Goal: Task Accomplishment & Management: Manage account settings

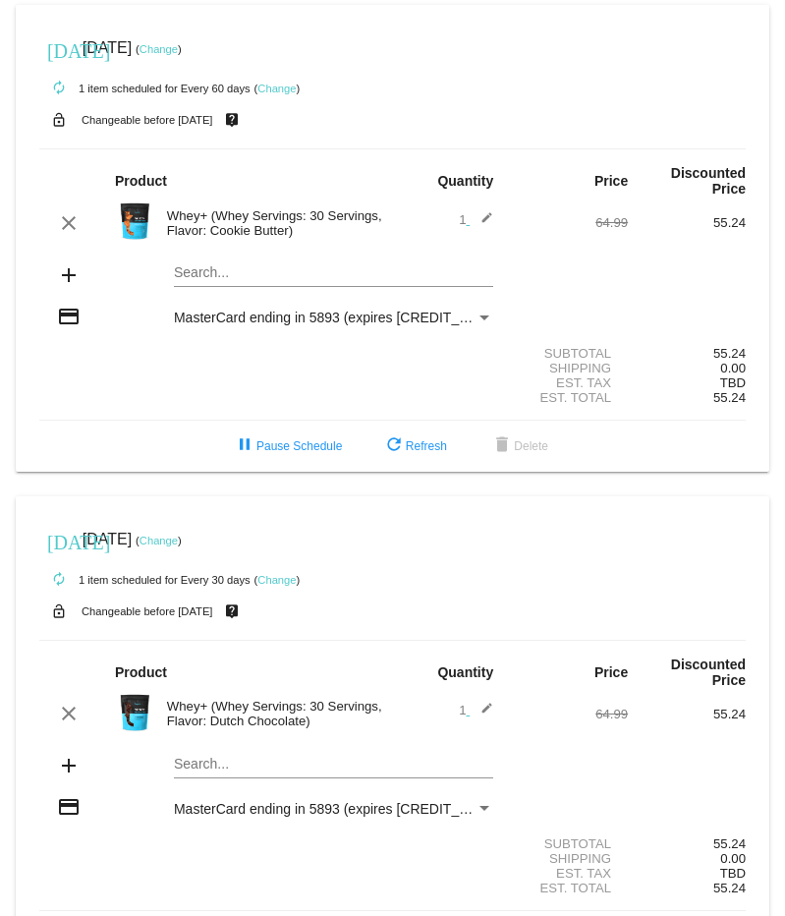
click at [269, 574] on link "Change" at bounding box center [276, 580] width 38 height 12
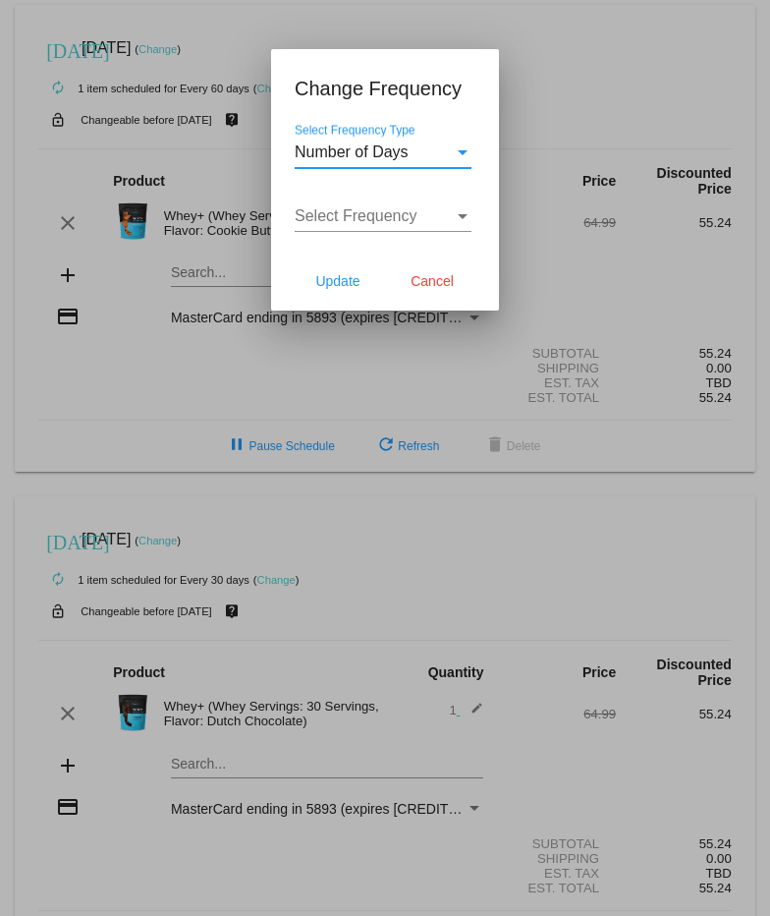
click at [470, 145] on div "Select Frequency Type" at bounding box center [463, 152] width 18 height 18
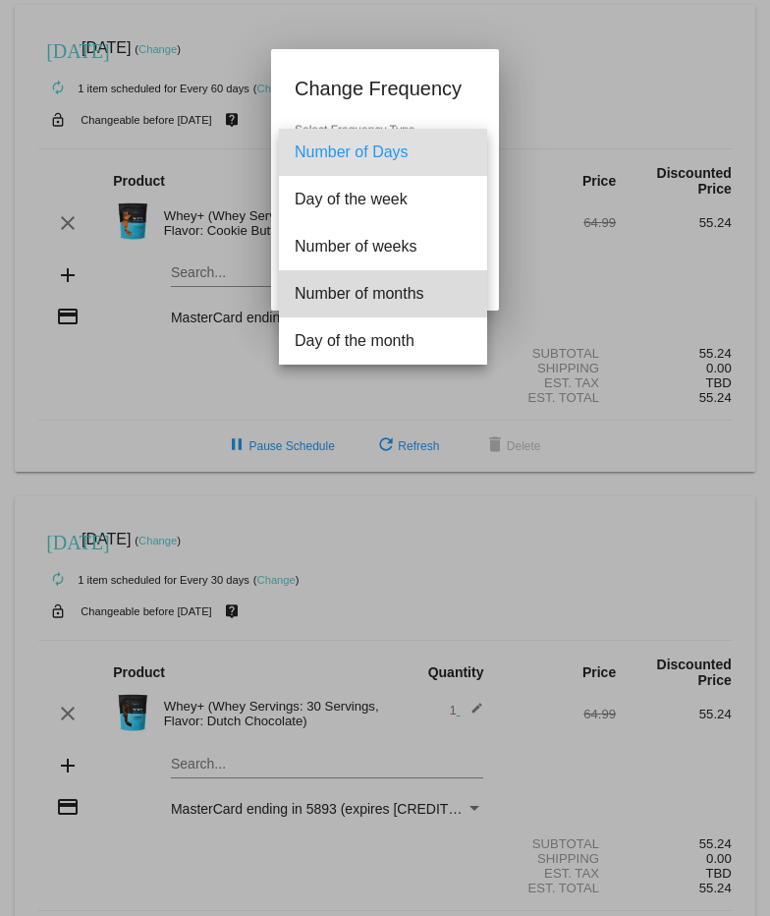
click at [391, 284] on span "Number of months" at bounding box center [383, 293] width 177 height 47
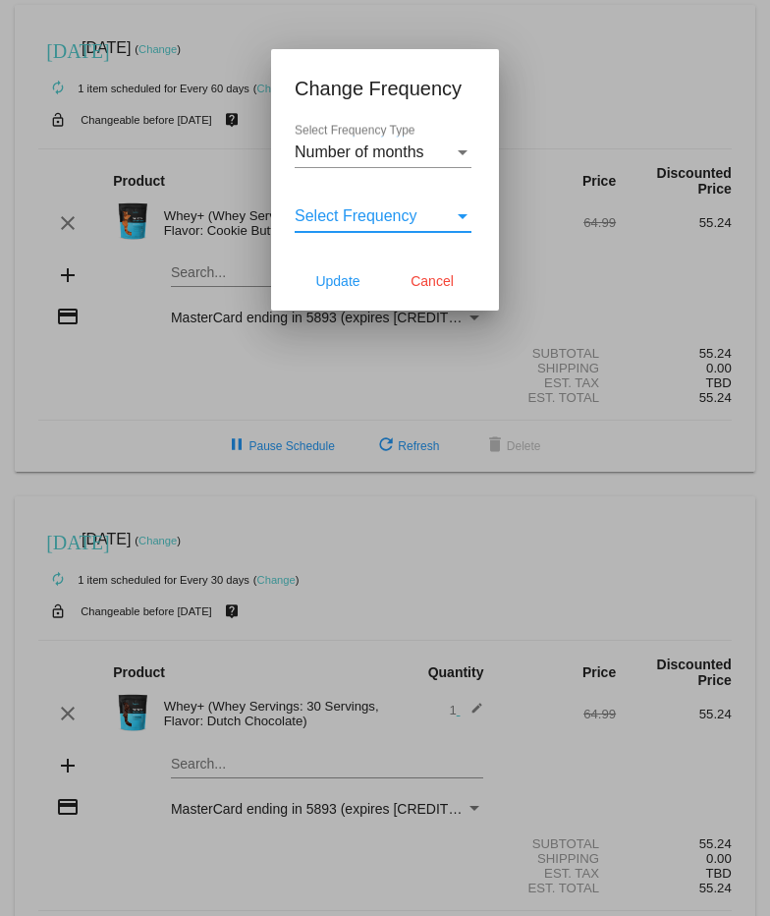
click at [394, 215] on span "Select Frequency" at bounding box center [356, 215] width 123 height 17
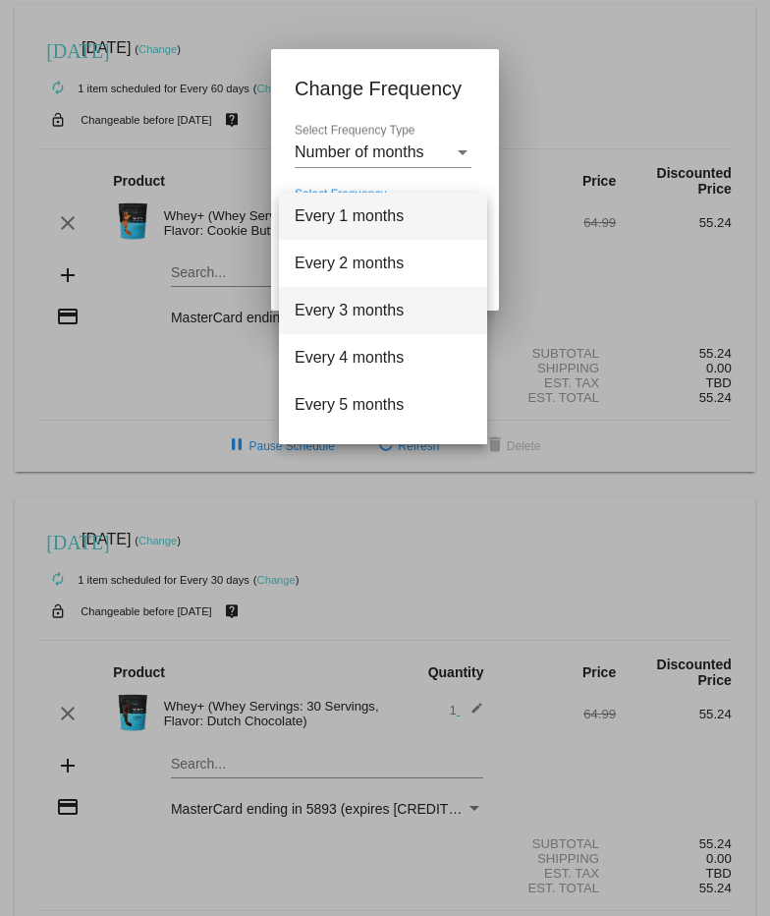
click at [367, 298] on span "Every 3 months" at bounding box center [383, 310] width 177 height 47
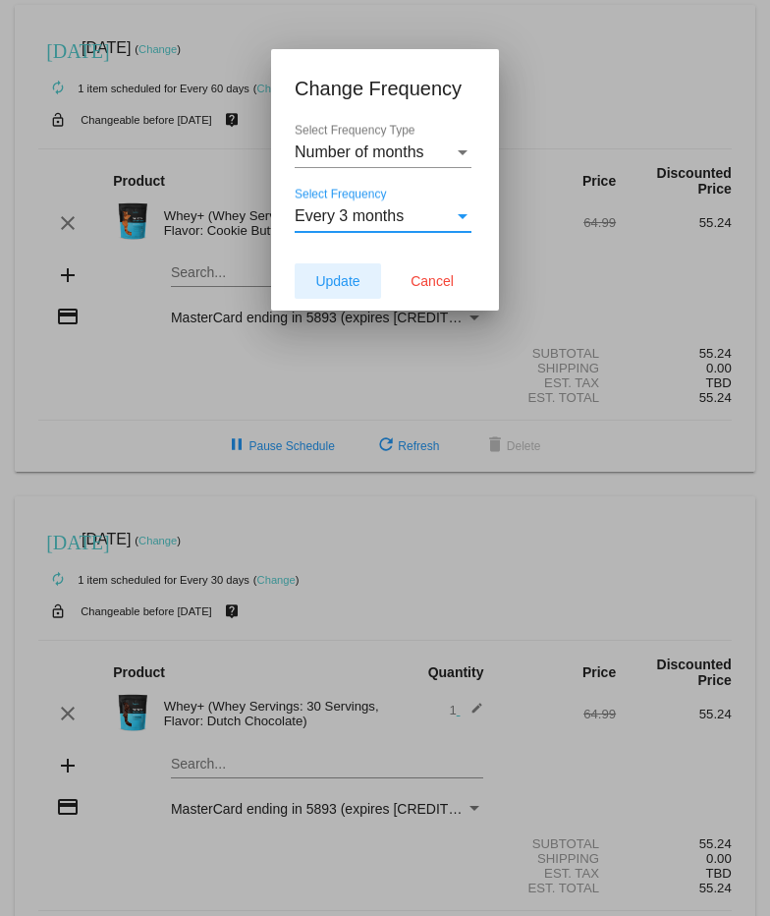
click at [341, 281] on span "Update" at bounding box center [337, 281] width 44 height 16
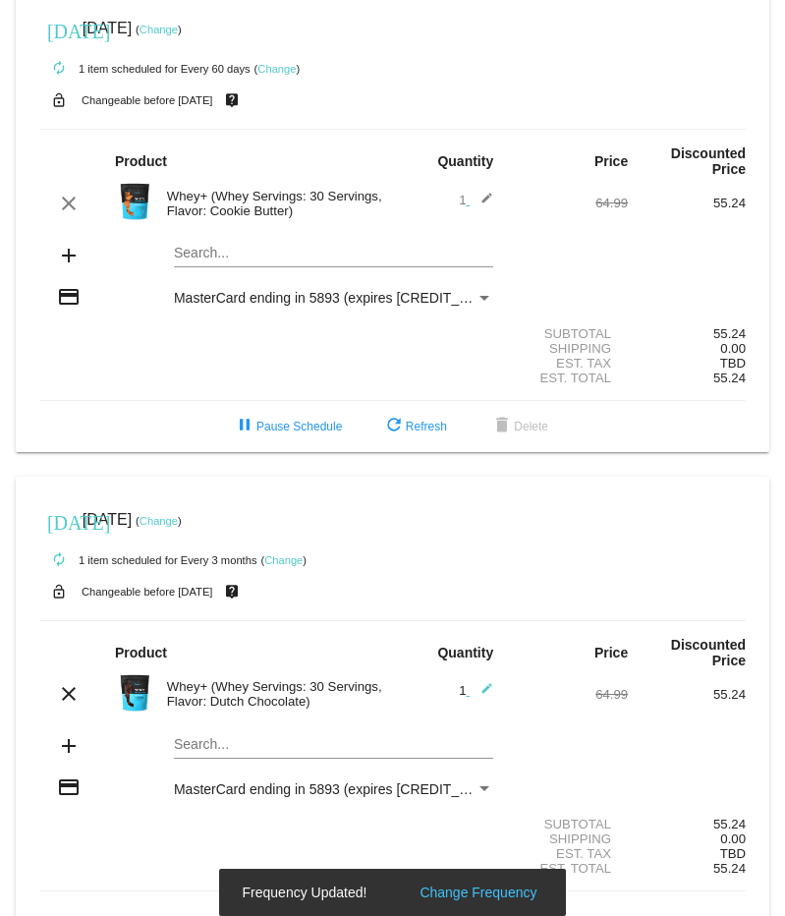
scroll to position [51, 0]
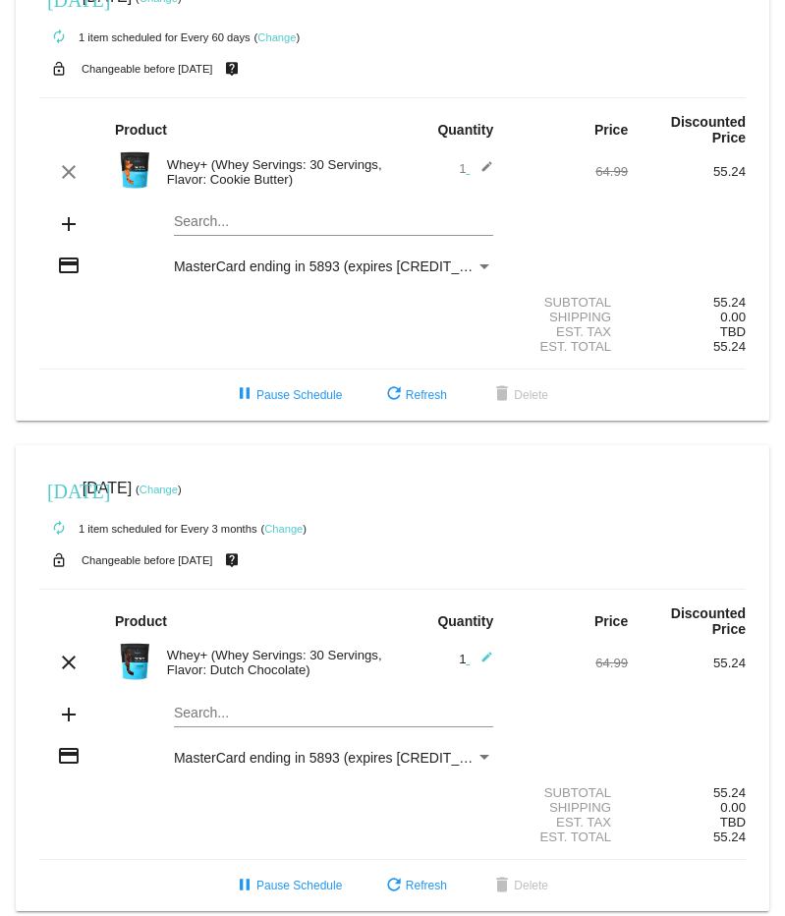
click at [178, 483] on link "Change" at bounding box center [159, 489] width 38 height 12
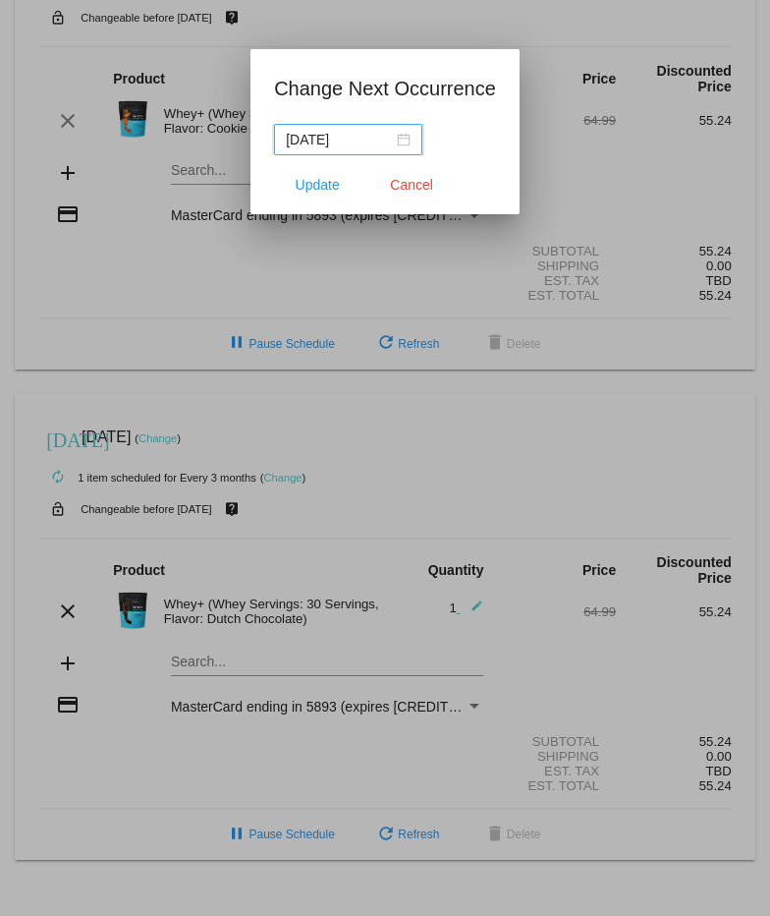
click at [411, 141] on div "[DATE]" at bounding box center [348, 140] width 125 height 22
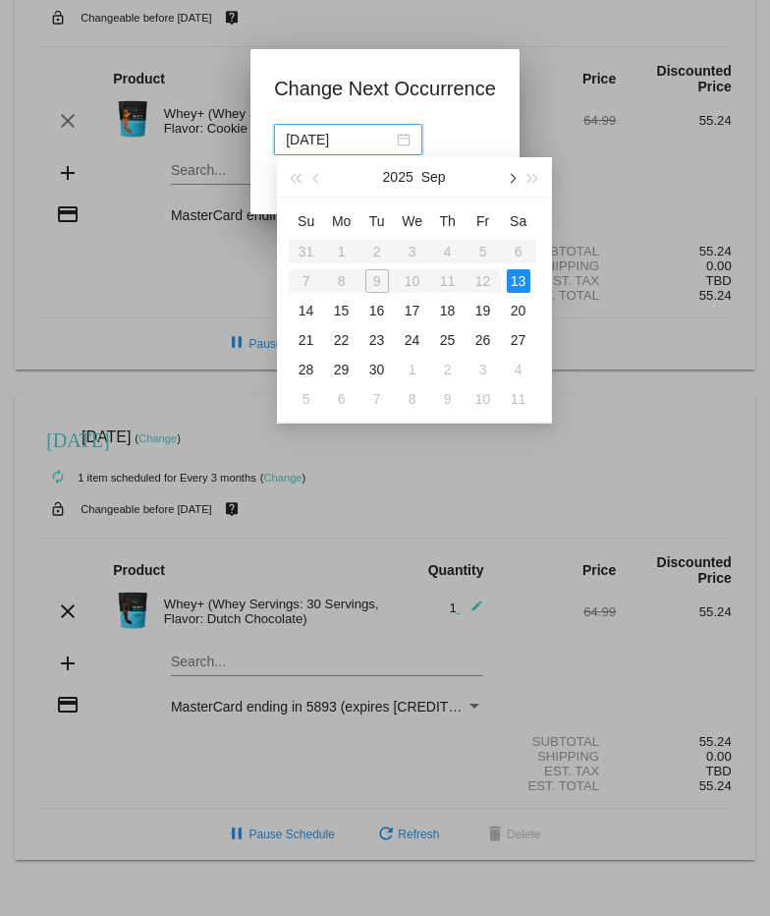
click at [513, 178] on span "button" at bounding box center [511, 179] width 10 height 10
click at [513, 177] on span "button" at bounding box center [511, 179] width 10 height 10
click at [335, 271] on div "3" at bounding box center [342, 281] width 24 height 24
type input "[DATE]"
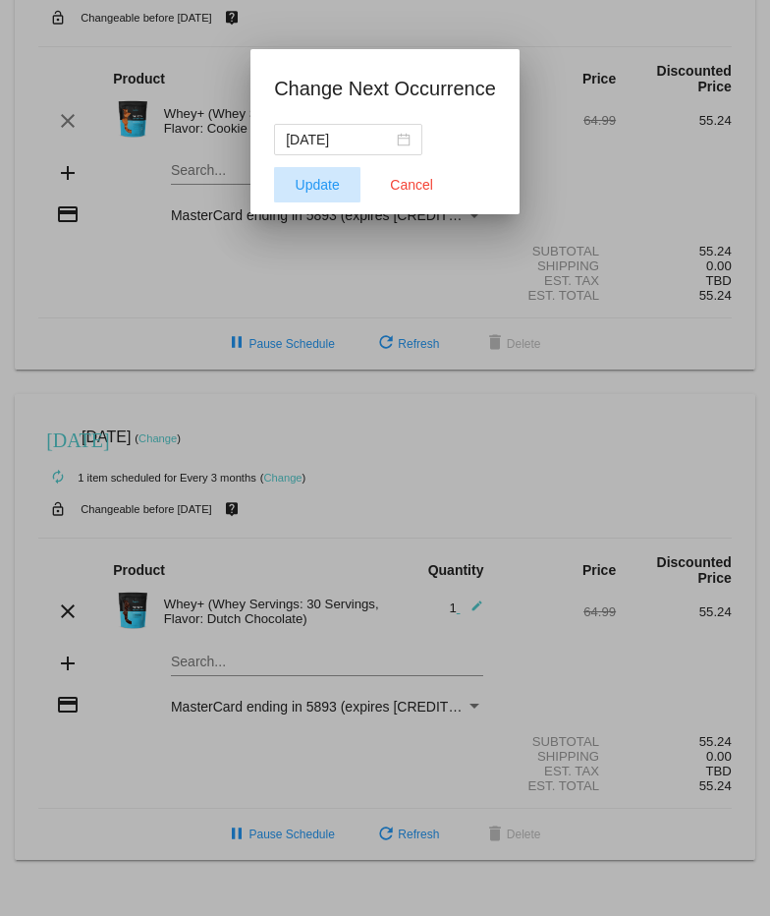
click at [333, 186] on span "Update" at bounding box center [318, 185] width 44 height 16
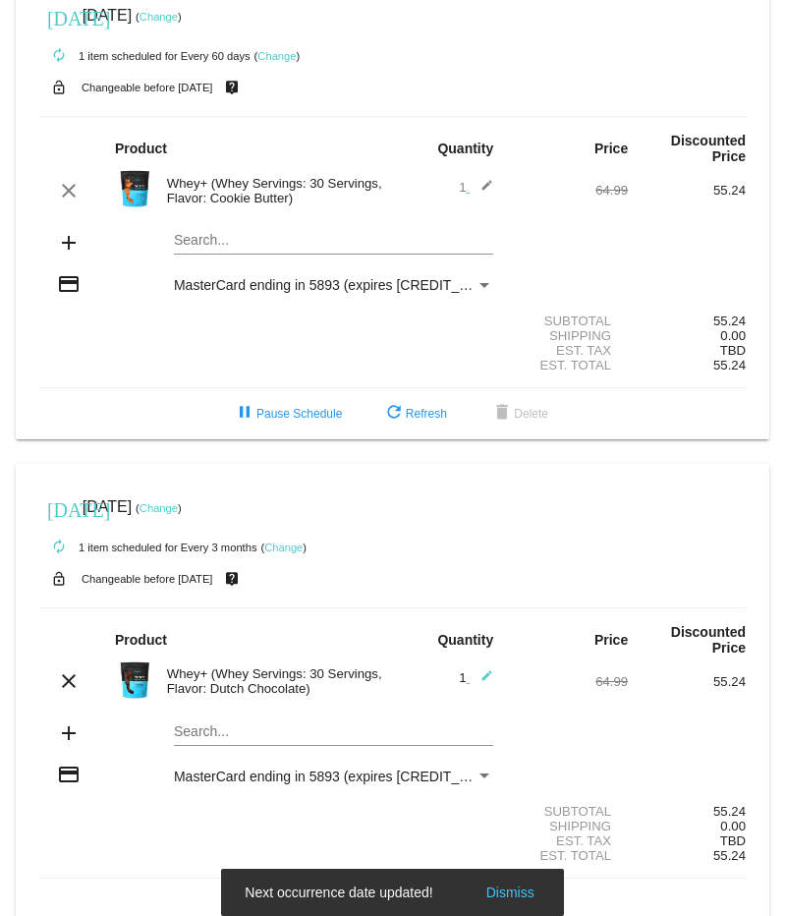
scroll to position [0, 0]
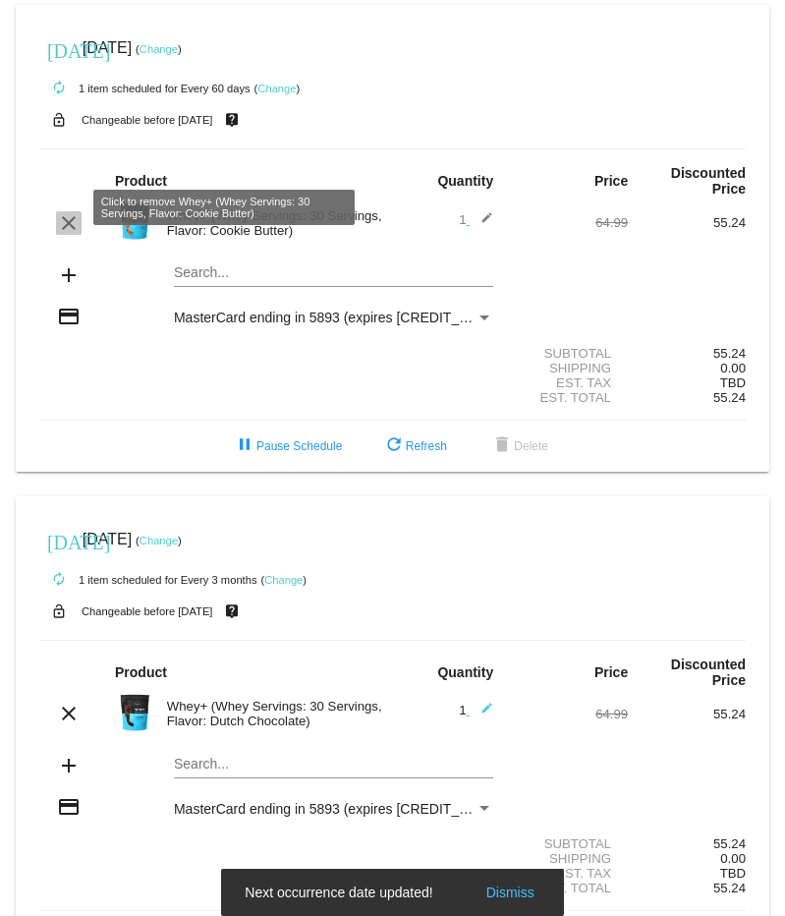
click at [66, 211] on mat-icon "clear" at bounding box center [69, 223] width 24 height 24
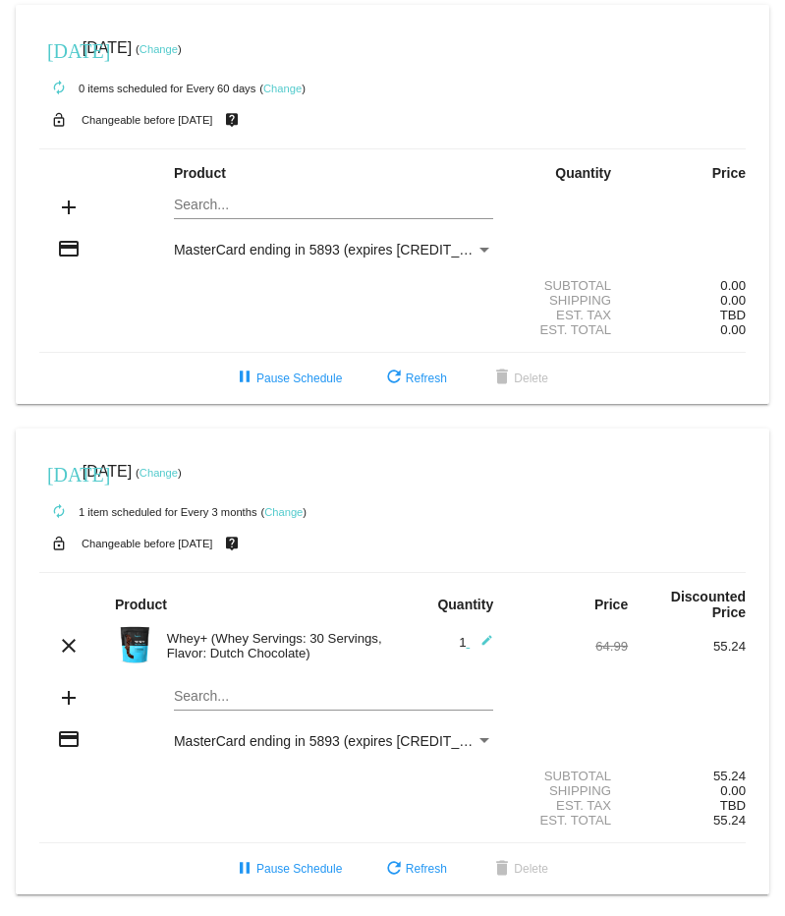
click at [178, 478] on link "Change" at bounding box center [159, 473] width 38 height 12
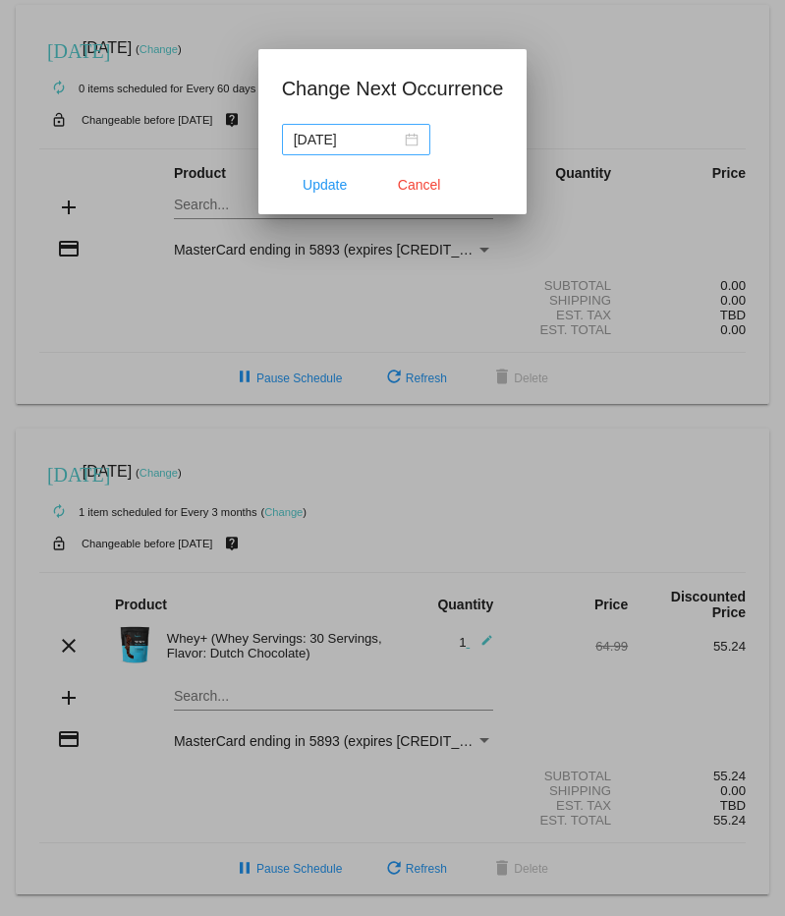
click at [411, 141] on div "[DATE]" at bounding box center [356, 140] width 125 height 22
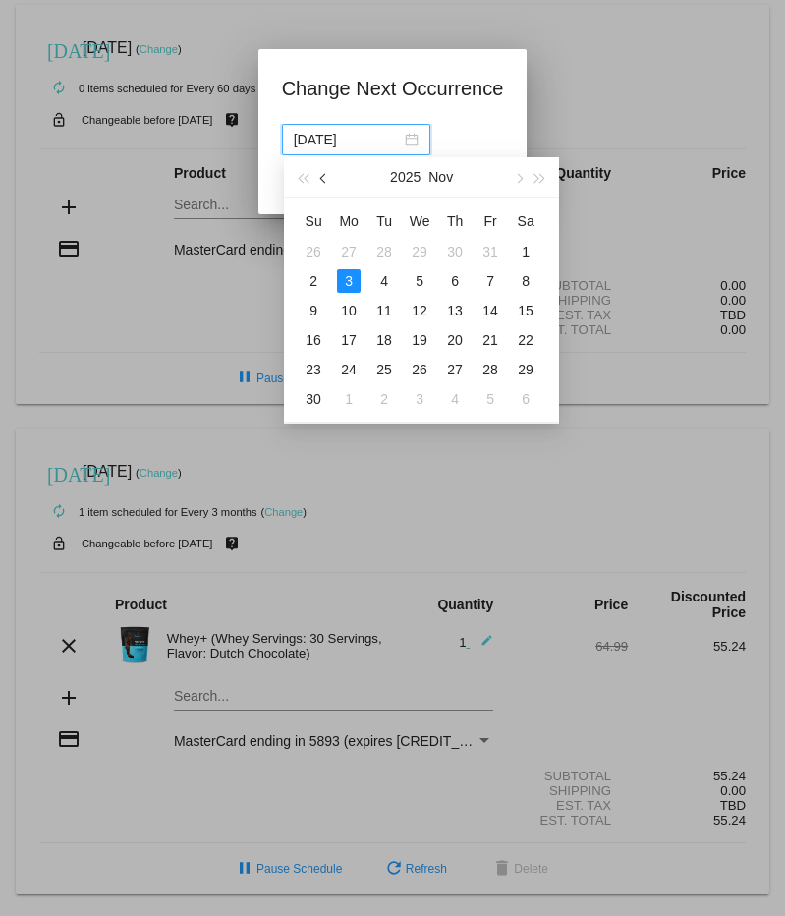
click at [322, 173] on button "button" at bounding box center [325, 176] width 22 height 39
click at [347, 303] on div "13" at bounding box center [349, 311] width 24 height 24
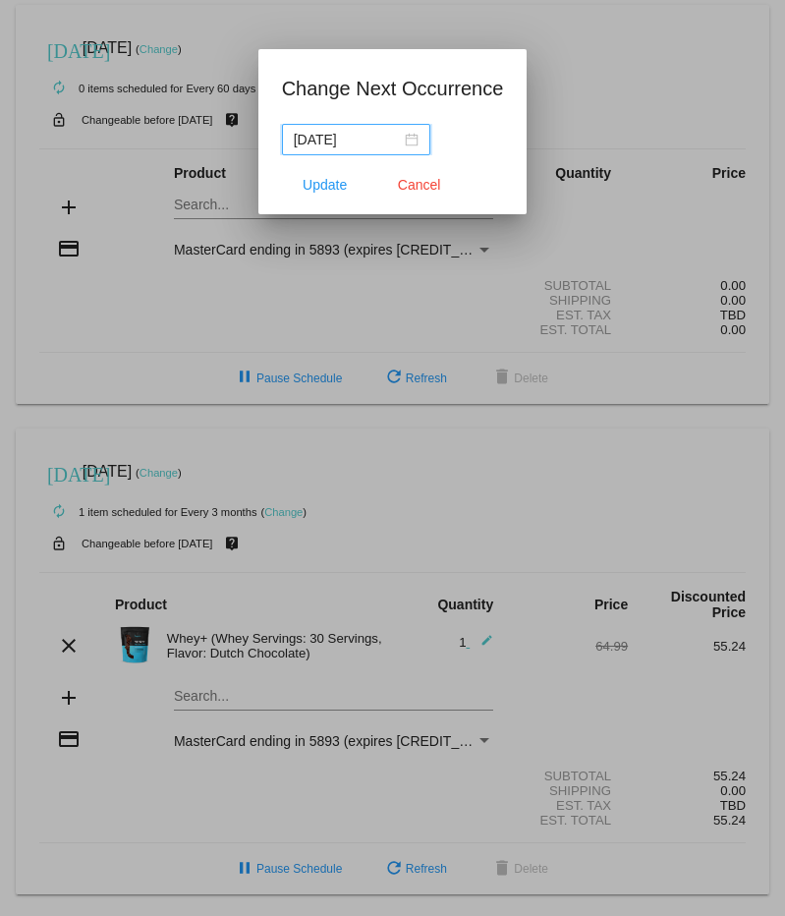
click at [506, 164] on mat-dialog-container "Change Next Occurrence [DATE] Update Cancel" at bounding box center [392, 131] width 269 height 165
click at [417, 141] on div "[DATE]" at bounding box center [356, 140] width 125 height 22
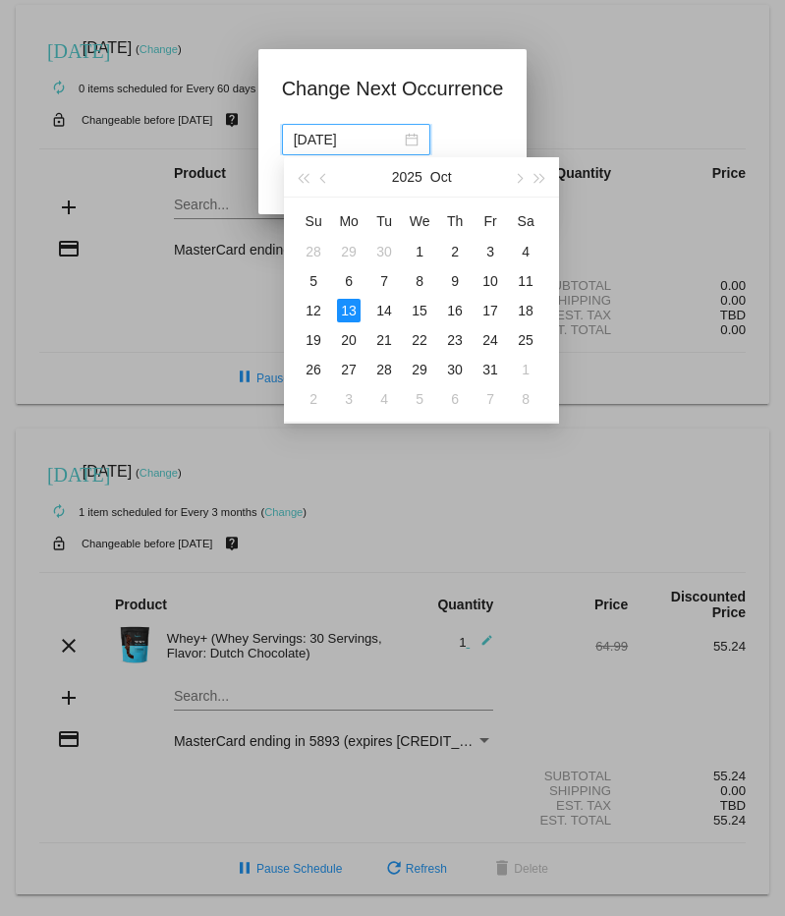
drag, startPoint x: 350, startPoint y: 367, endPoint x: 357, endPoint y: 354, distance: 14.5
click at [350, 367] on div "27" at bounding box center [349, 370] width 24 height 24
type input "[DATE]"
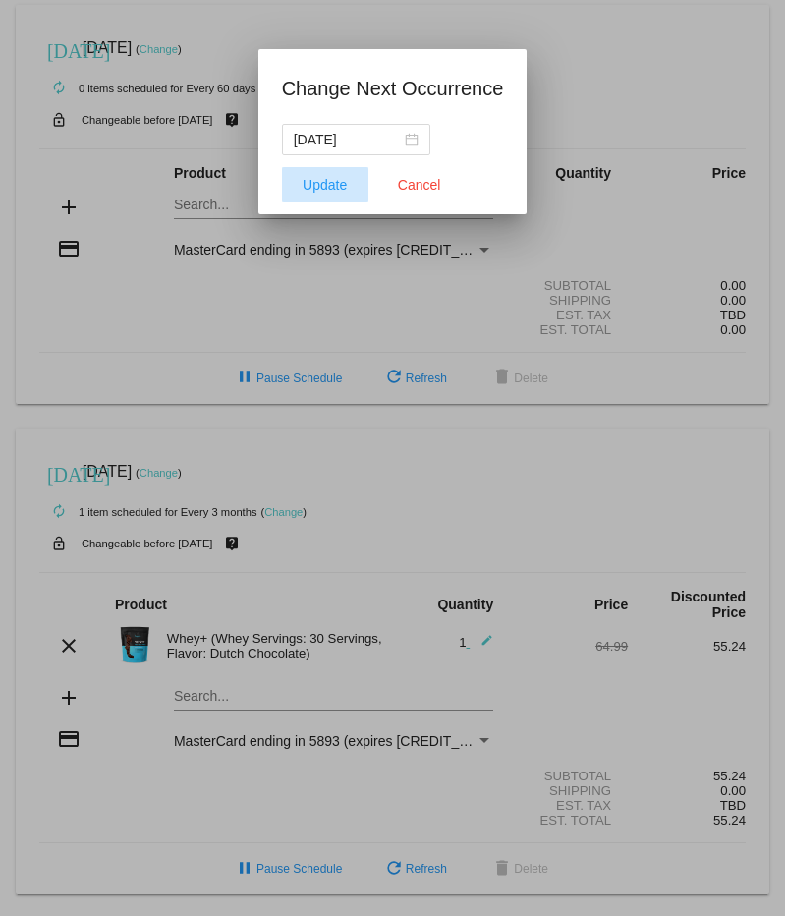
click at [347, 192] on span "Update" at bounding box center [325, 185] width 44 height 16
